Goal: Navigation & Orientation: Go to known website

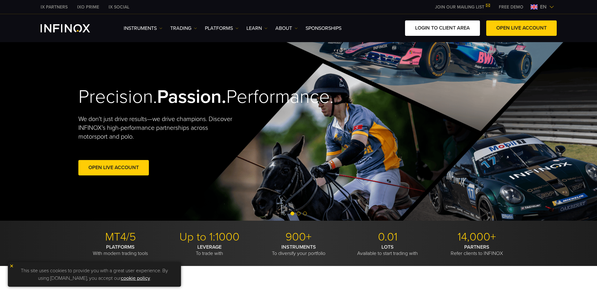
click at [446, 30] on link "LOGIN TO CLIENT AREA" at bounding box center [442, 27] width 75 height 15
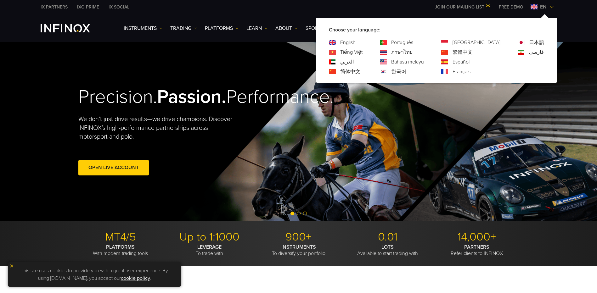
click at [406, 73] on link "한국어" at bounding box center [398, 72] width 15 height 8
